Goal: Information Seeking & Learning: Learn about a topic

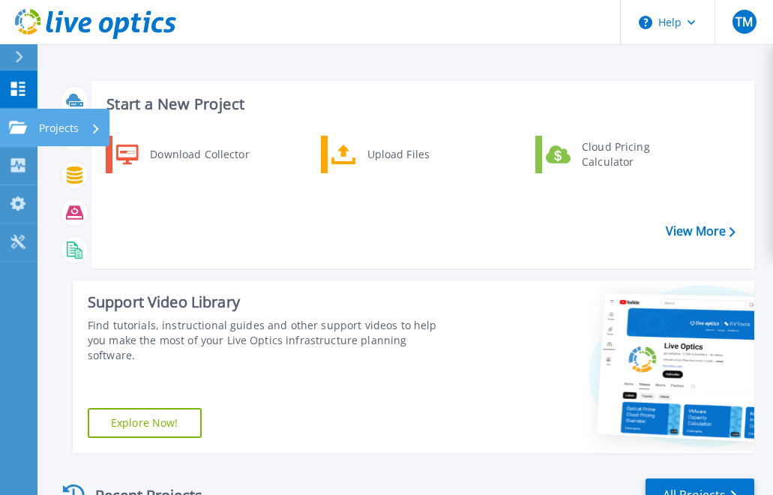
click at [23, 120] on link "Projects Projects" at bounding box center [19, 128] width 38 height 38
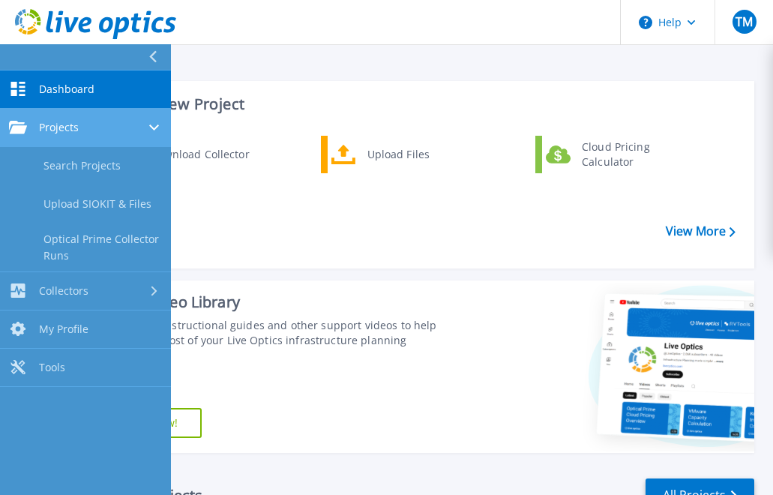
click at [77, 119] on link "Projects Projects" at bounding box center [85, 128] width 171 height 38
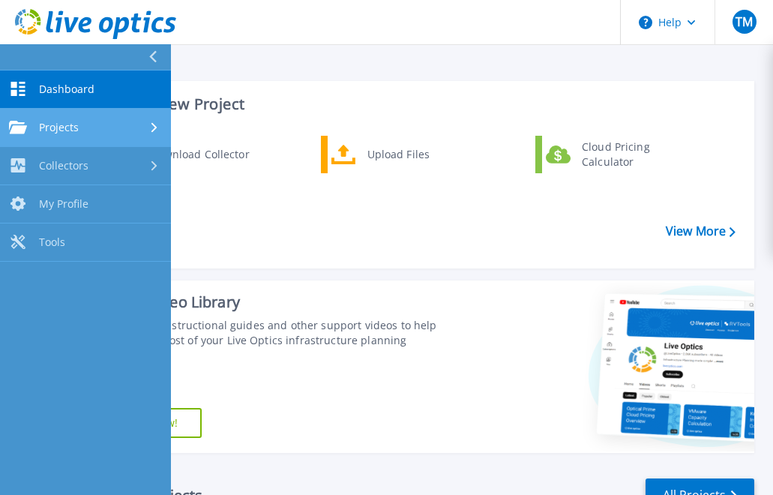
click at [77, 120] on link "Projects Projects" at bounding box center [85, 128] width 171 height 38
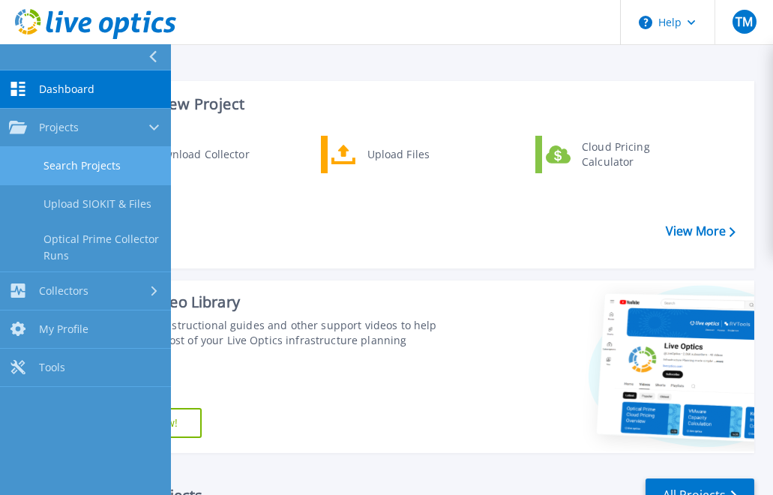
click at [86, 161] on link "Search Projects" at bounding box center [85, 166] width 171 height 38
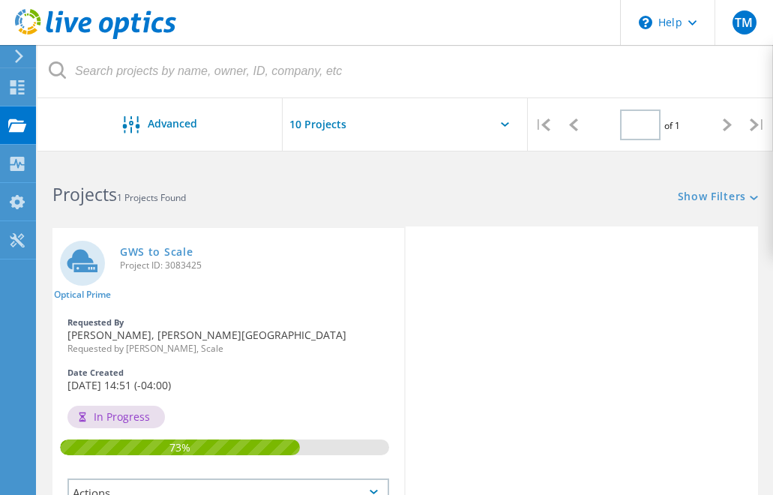
type input "1"
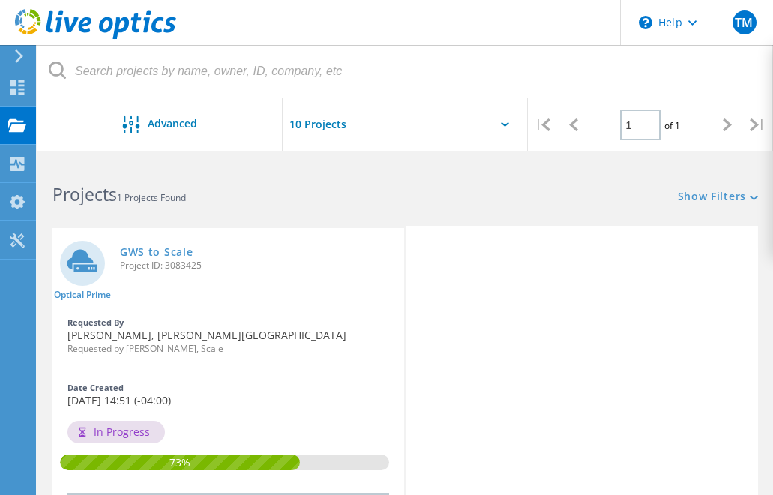
click at [176, 253] on link "GWS to Scale" at bounding box center [156, 252] width 73 height 11
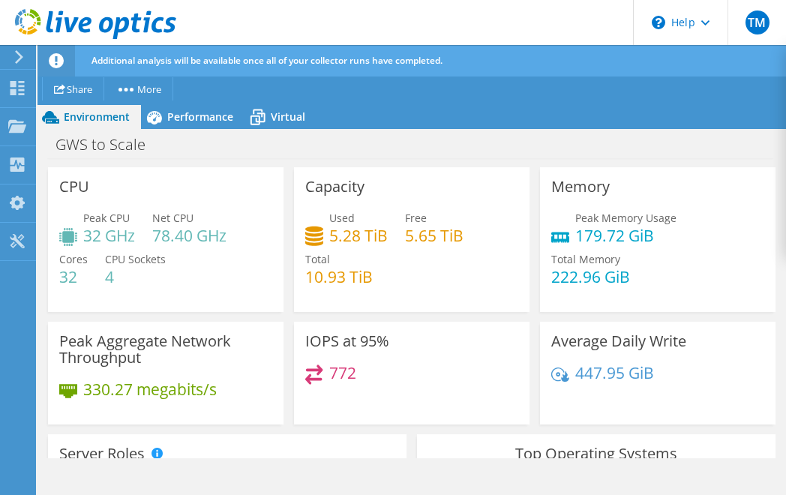
scroll to position [40, 0]
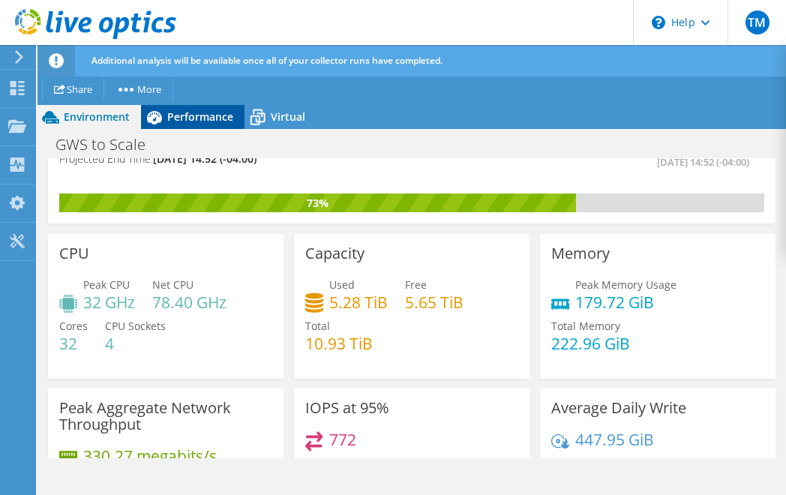
click at [207, 115] on span "Performance" at bounding box center [200, 117] width 66 height 14
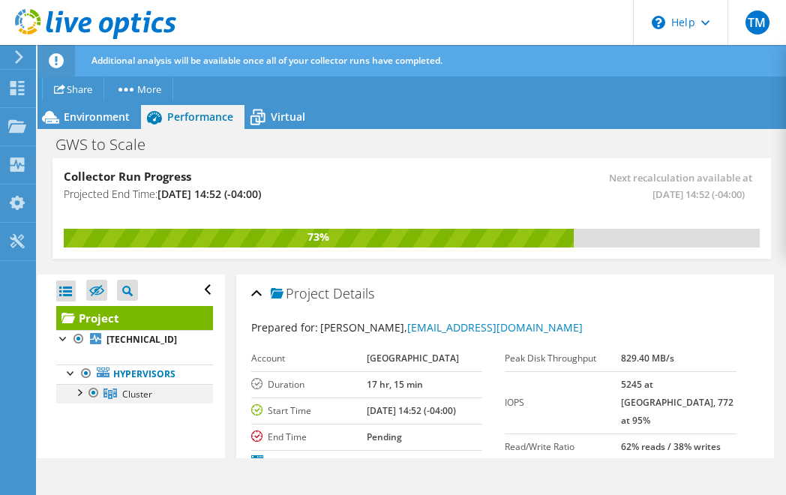
click at [75, 388] on div at bounding box center [78, 391] width 15 height 15
click at [83, 415] on div at bounding box center [86, 411] width 15 height 15
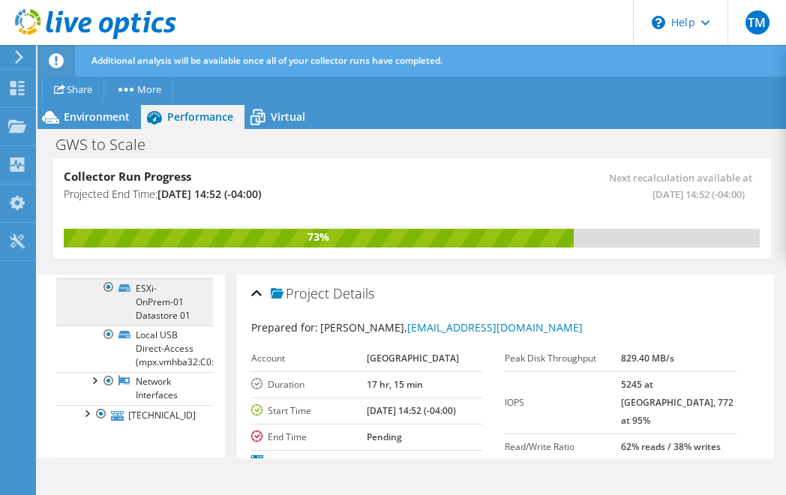
scroll to position [185, 0]
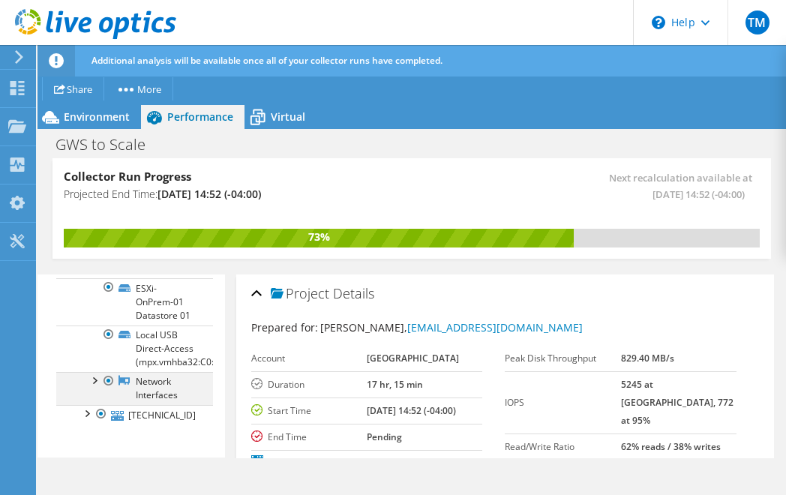
click at [95, 379] on div at bounding box center [93, 379] width 15 height 15
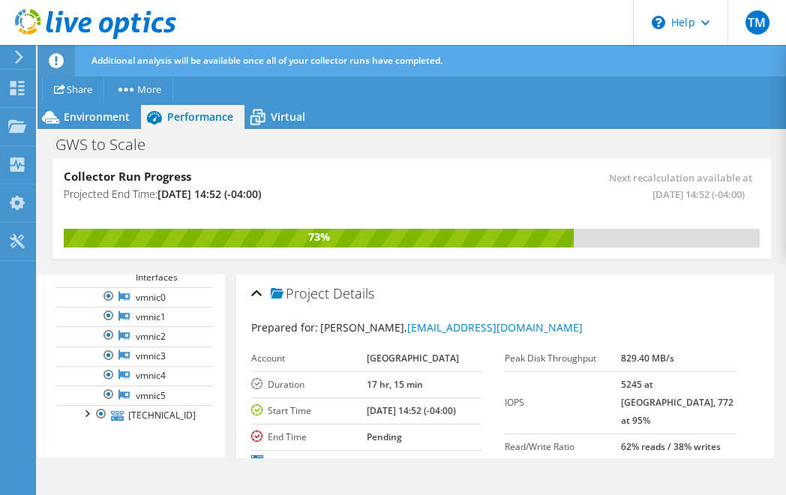
scroll to position [303, 0]
click at [88, 413] on div at bounding box center [86, 412] width 15 height 15
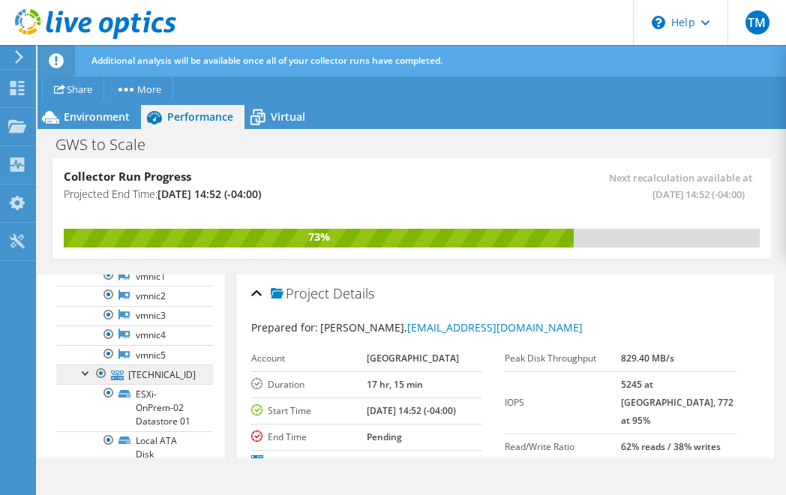
scroll to position [456, 0]
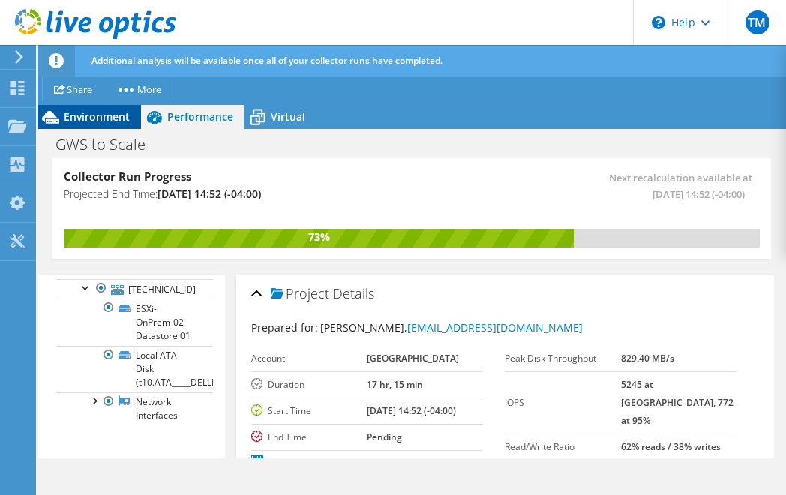
click at [93, 122] on span "Environment" at bounding box center [97, 117] width 66 height 14
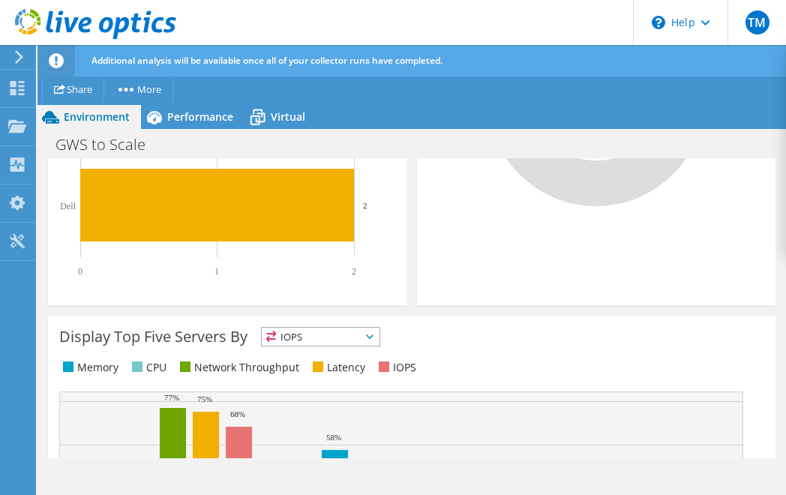
scroll to position [499, 0]
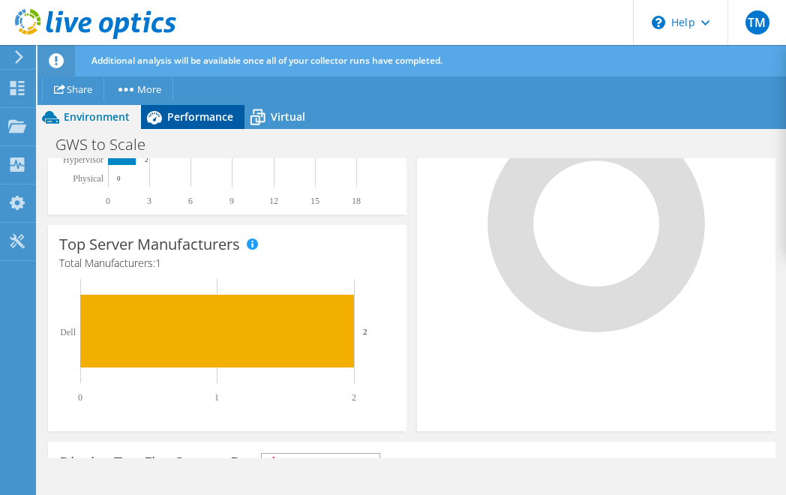
click at [159, 125] on icon at bounding box center [154, 117] width 26 height 26
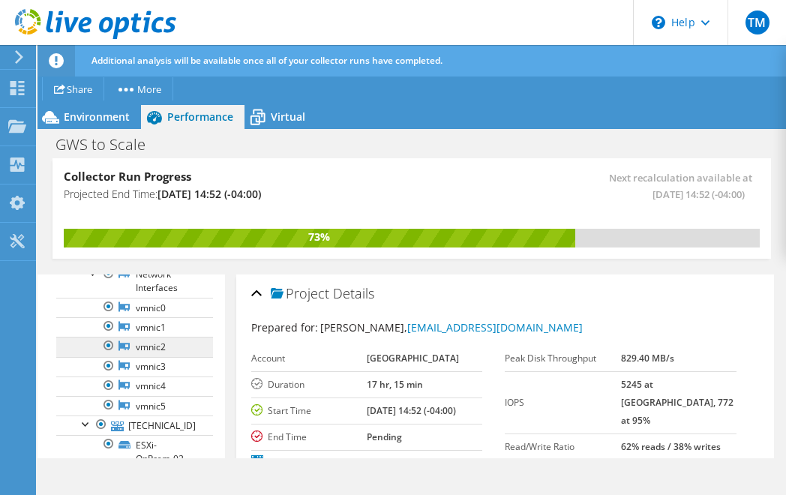
scroll to position [227, 0]
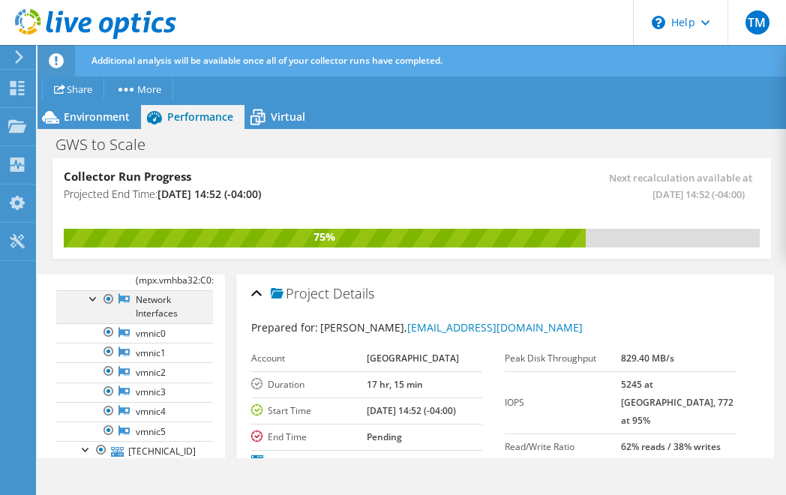
click at [89, 305] on div at bounding box center [93, 297] width 15 height 15
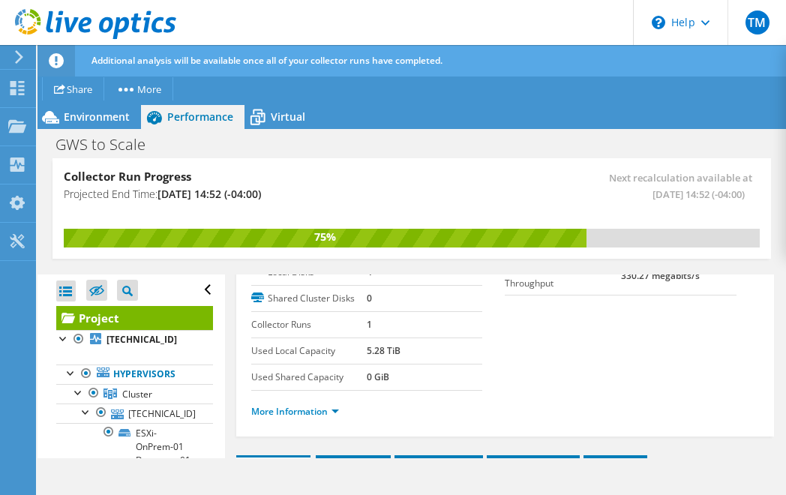
scroll to position [0, 0]
